Goal: Transaction & Acquisition: Book appointment/travel/reservation

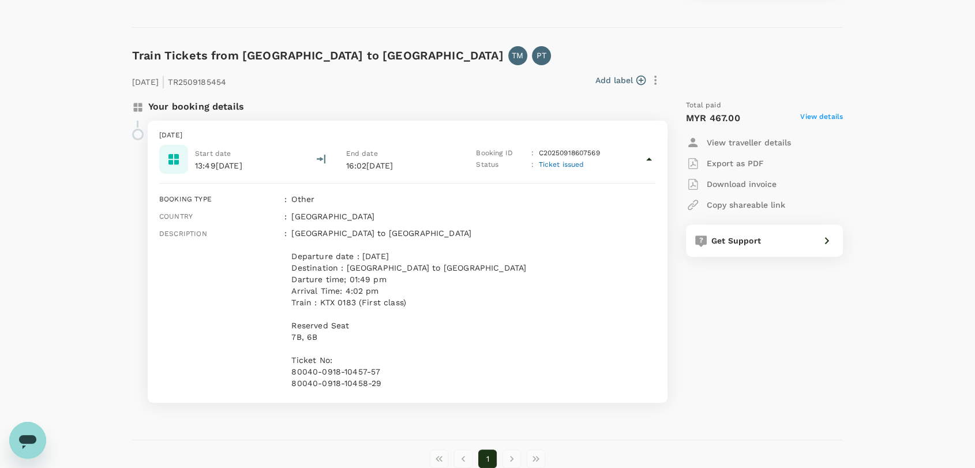
click at [722, 160] on p "Export as PDF" at bounding box center [735, 164] width 57 height 12
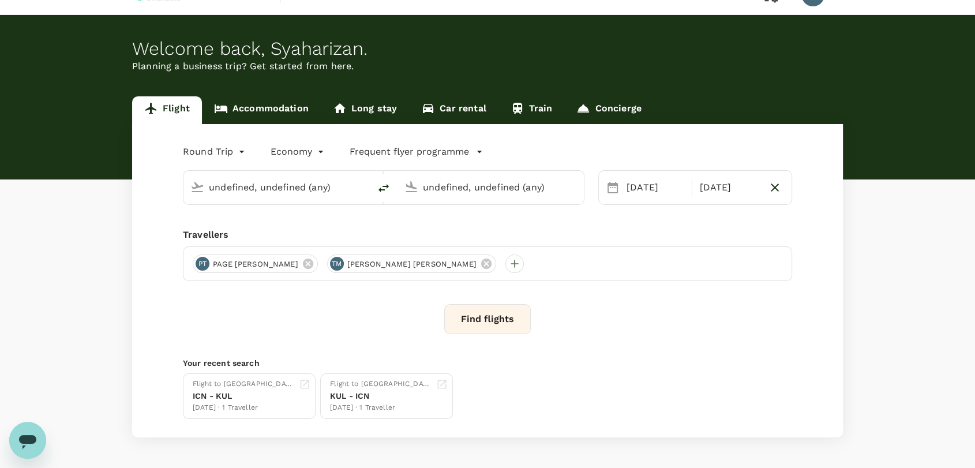
type input "Abu Dhabi Intl (AUH)"
type input "Kuala Lumpur Intl ([GEOGRAPHIC_DATA])"
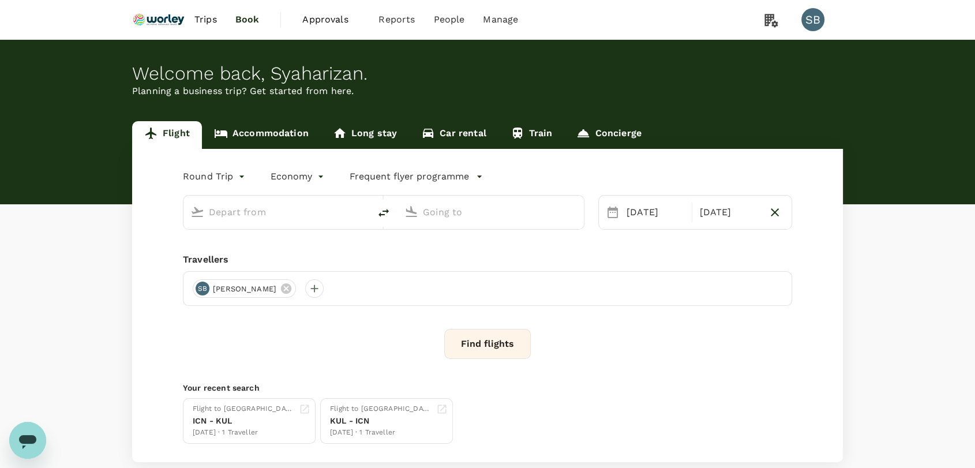
type input "Abu Dhabi Intl (AUH)"
type input "Kuala Lumpur Intl ([GEOGRAPHIC_DATA])"
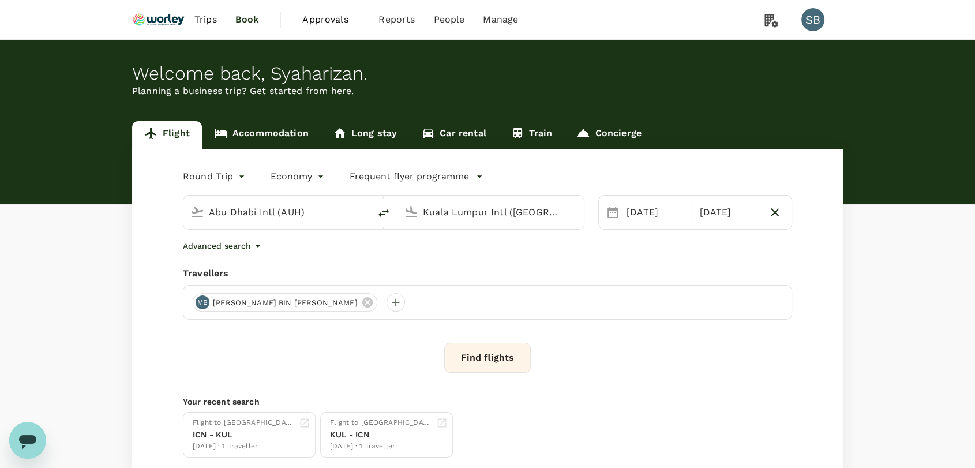
click at [197, 15] on span "Trips" at bounding box center [205, 20] width 23 height 14
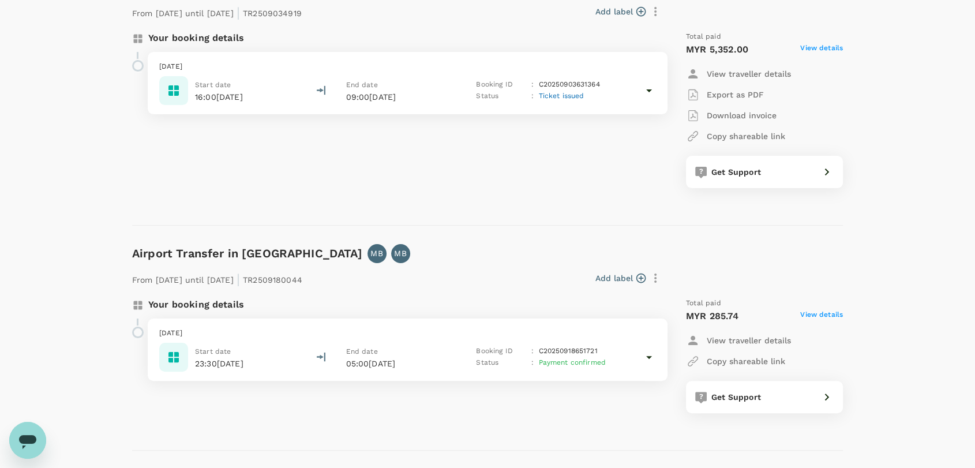
scroll to position [256, 0]
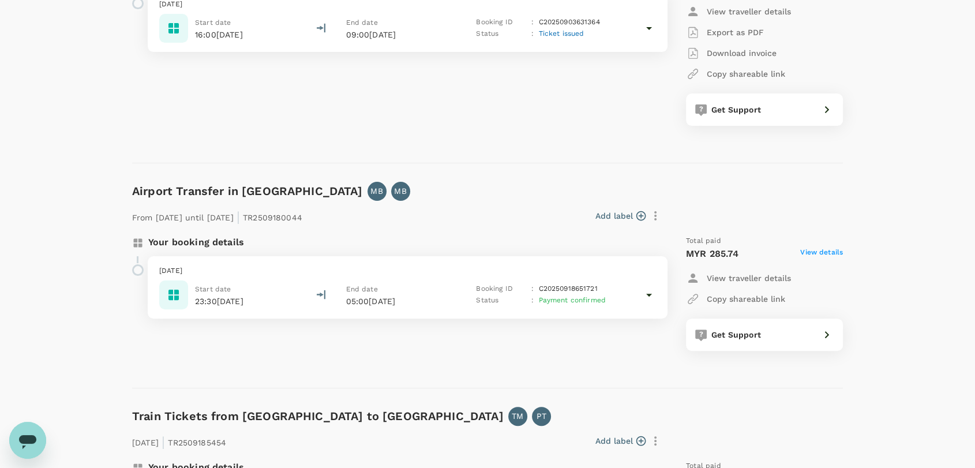
click at [497, 263] on div "[DATE] Start date 23:30[DATE] End date 05:00[DATE] Booking ID : C20250918651721…" at bounding box center [408, 287] width 520 height 62
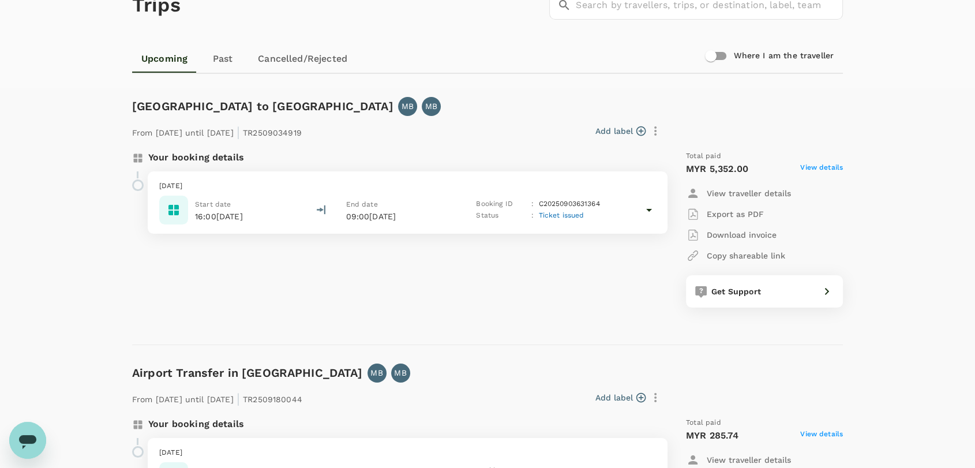
scroll to position [0, 0]
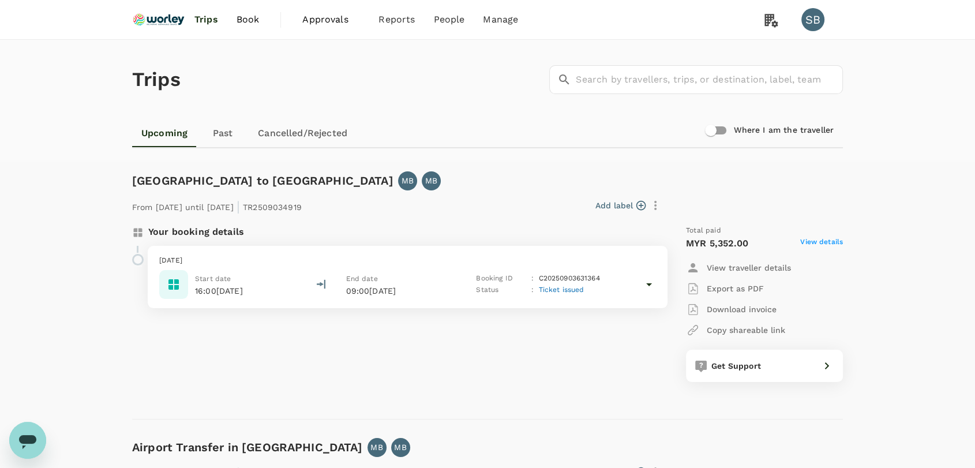
click at [158, 18] on img at bounding box center [158, 19] width 53 height 25
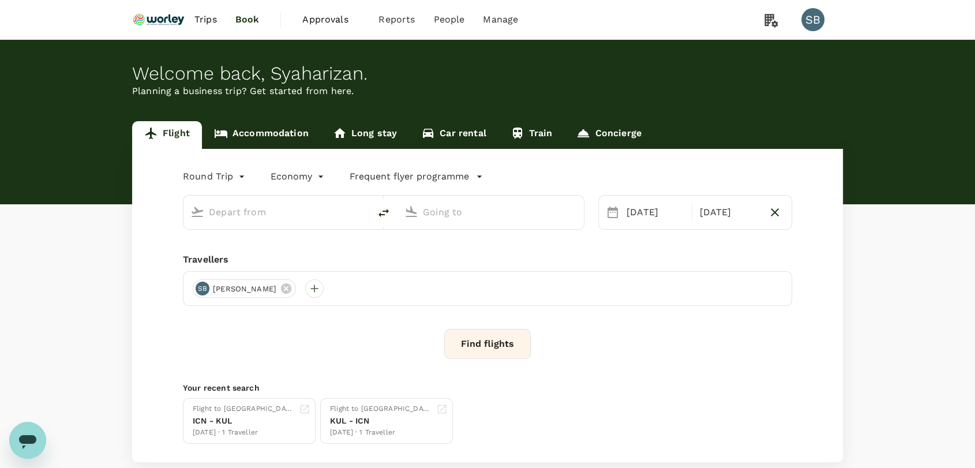
type input "Abu Dhabi Intl (AUH)"
type input "Kuala Lumpur Intl ([GEOGRAPHIC_DATA])"
